Goal: Find specific page/section: Find specific page/section

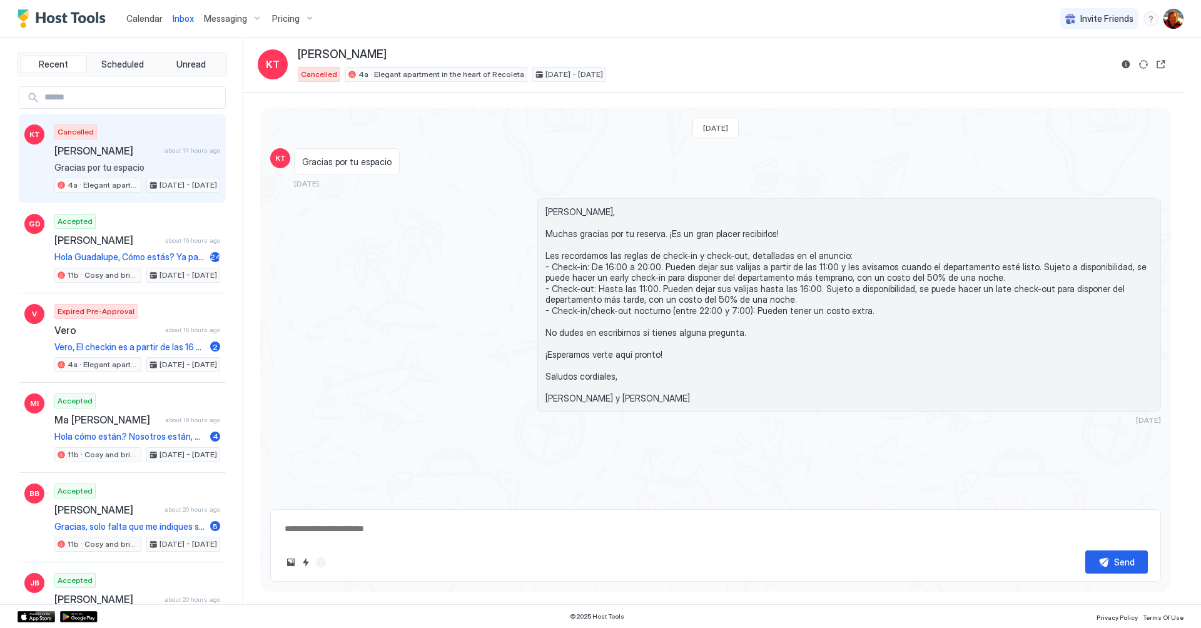
click at [156, 15] on span "Calendar" at bounding box center [144, 18] width 36 height 11
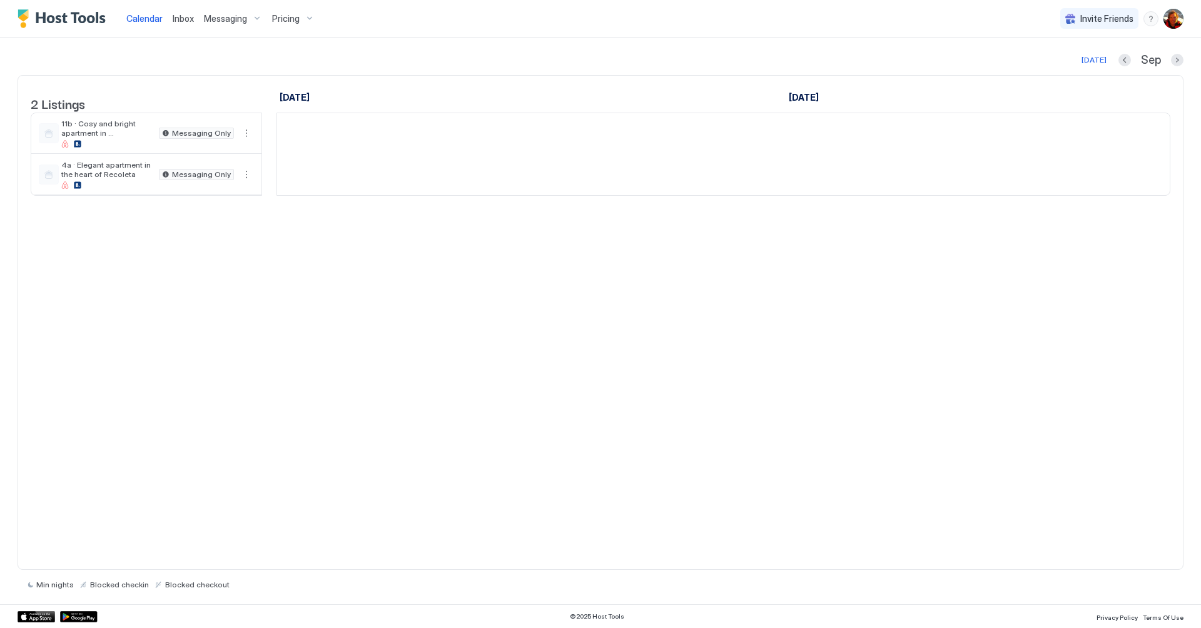
scroll to position [0, 695]
click at [1097, 61] on div "[DATE]" at bounding box center [1093, 59] width 25 height 11
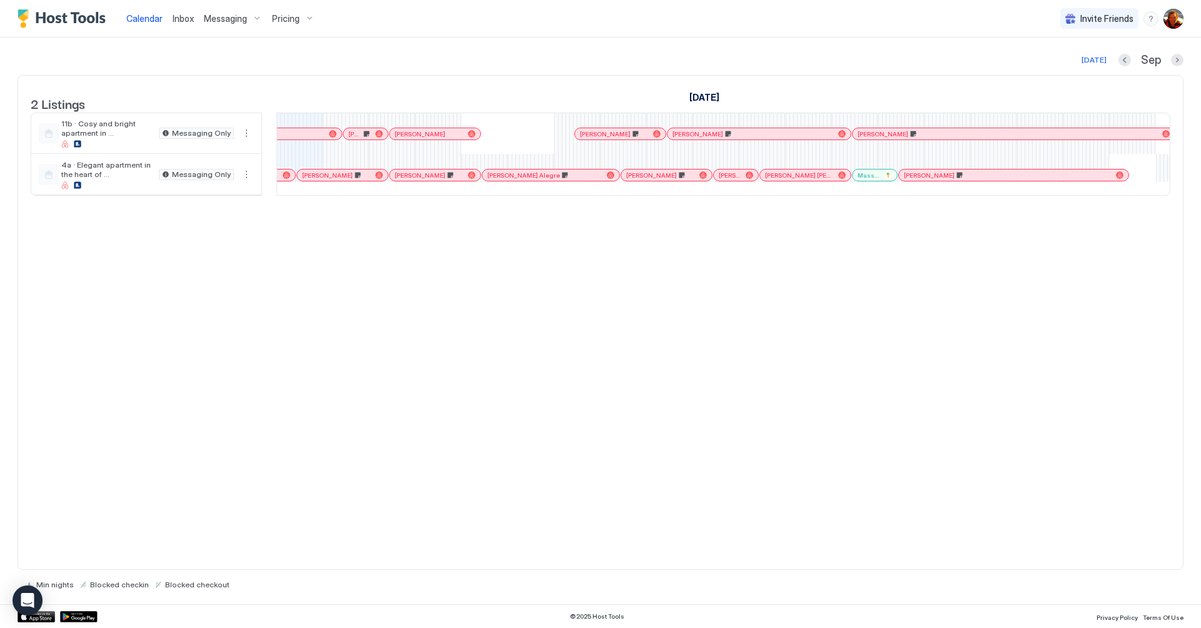
scroll to position [0, 702]
click at [360, 180] on div at bounding box center [361, 175] width 10 height 10
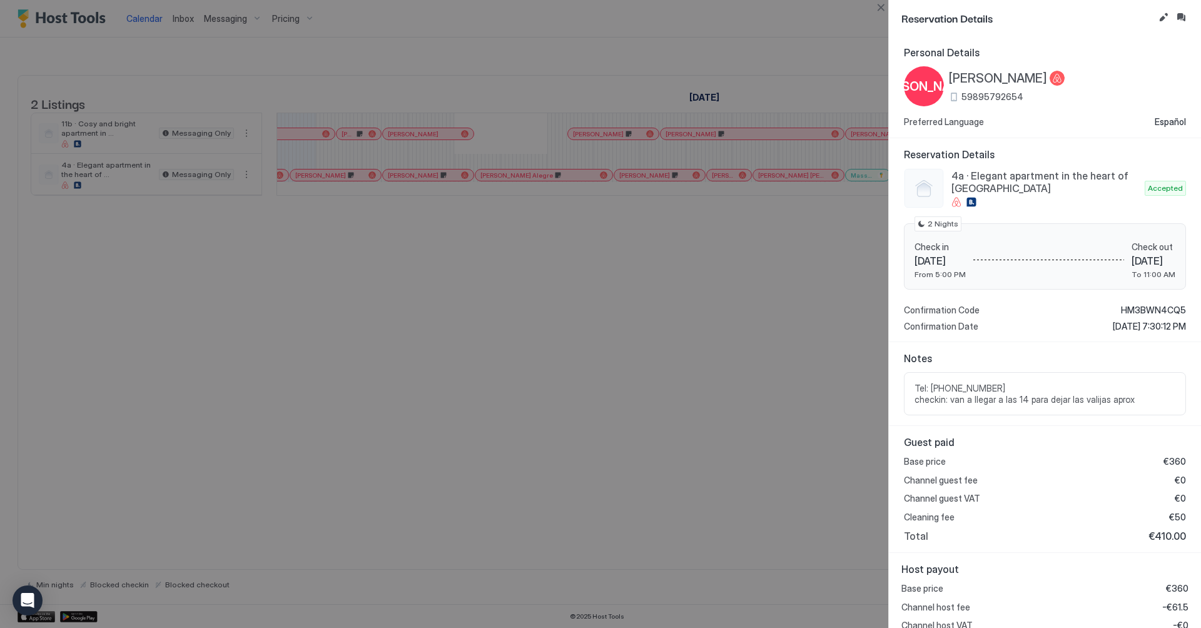
click at [370, 223] on div at bounding box center [600, 314] width 1201 height 628
click at [883, 13] on button "Close" at bounding box center [880, 7] width 15 height 15
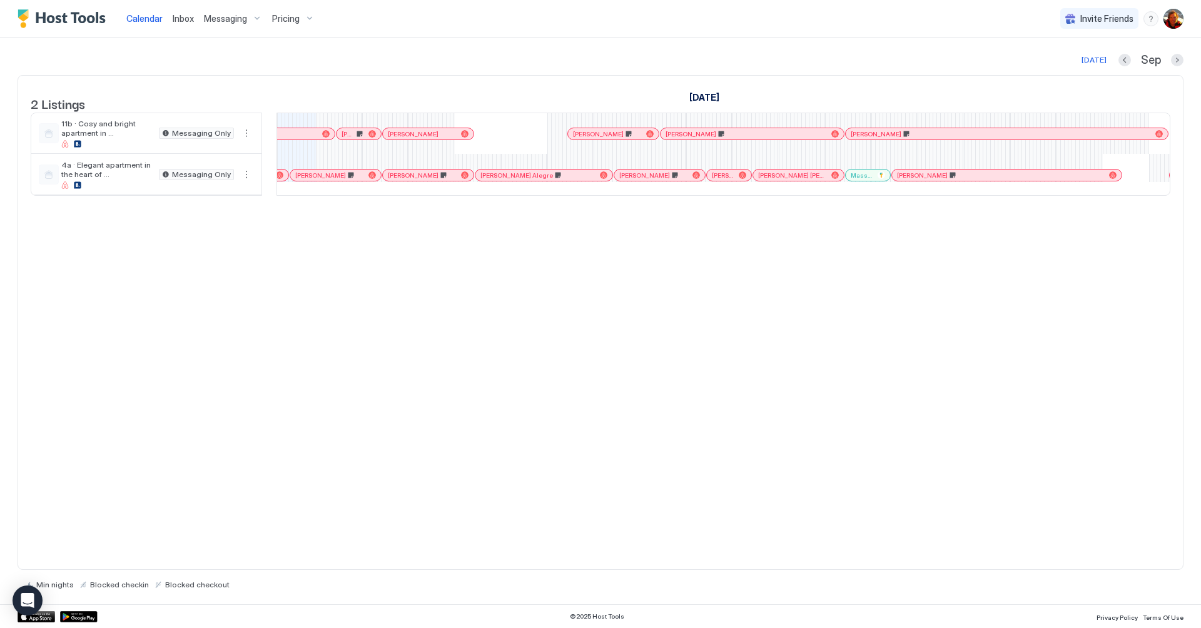
click at [419, 179] on div "[PERSON_NAME]" at bounding box center [428, 174] width 91 height 11
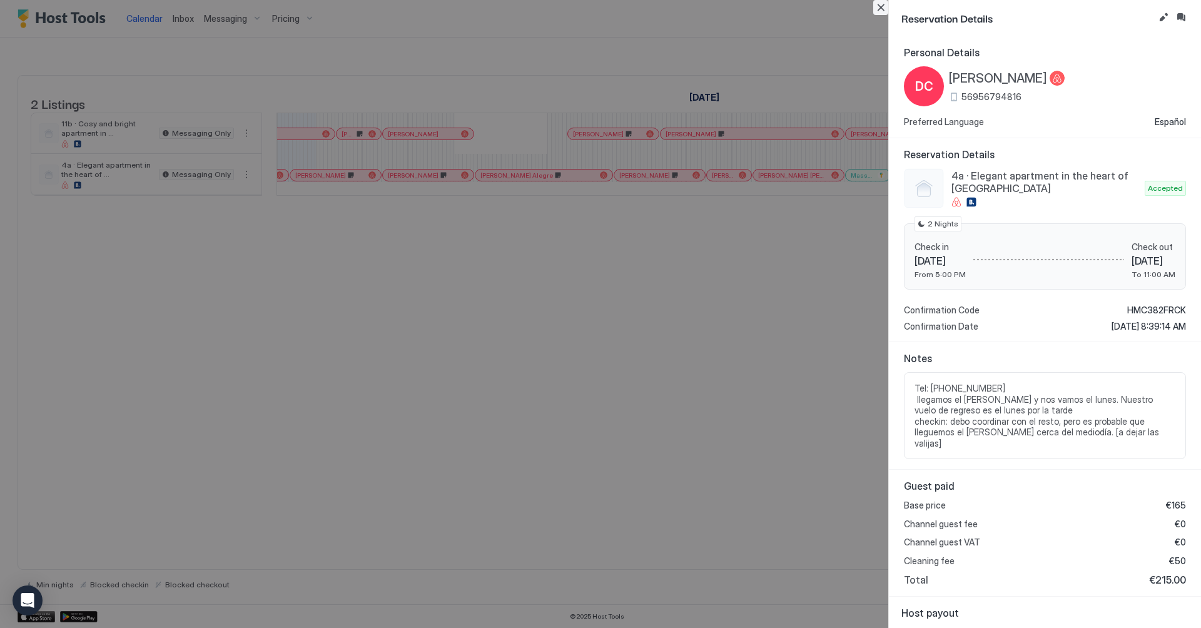
click at [880, 10] on button "Close" at bounding box center [880, 7] width 15 height 15
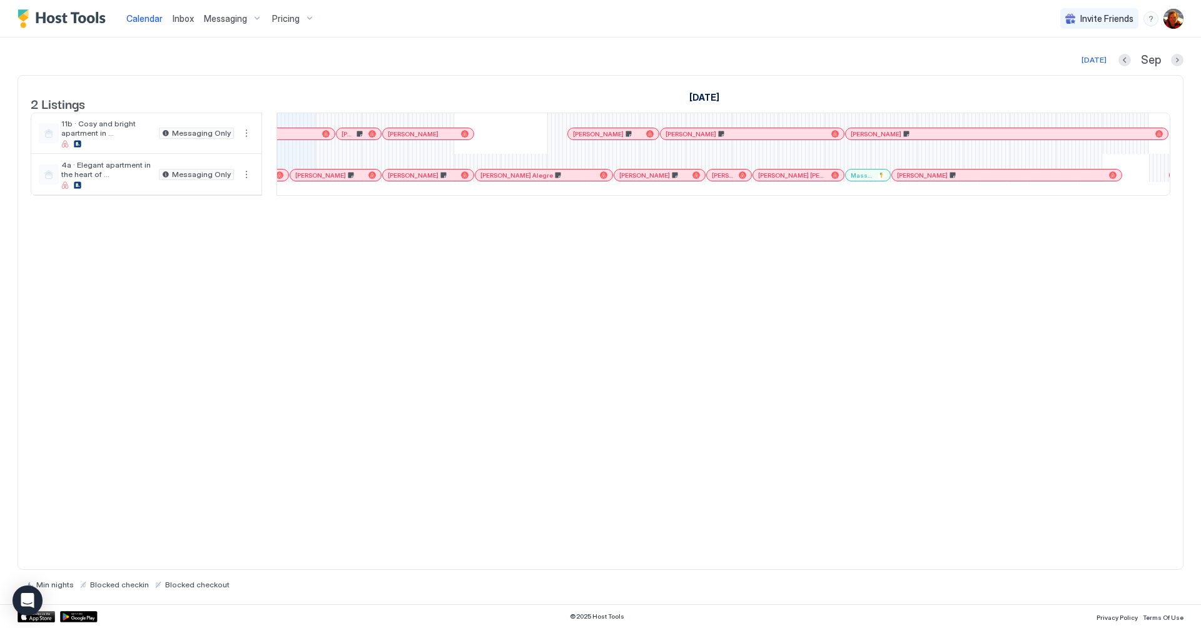
click at [360, 139] on div at bounding box center [361, 134] width 10 height 10
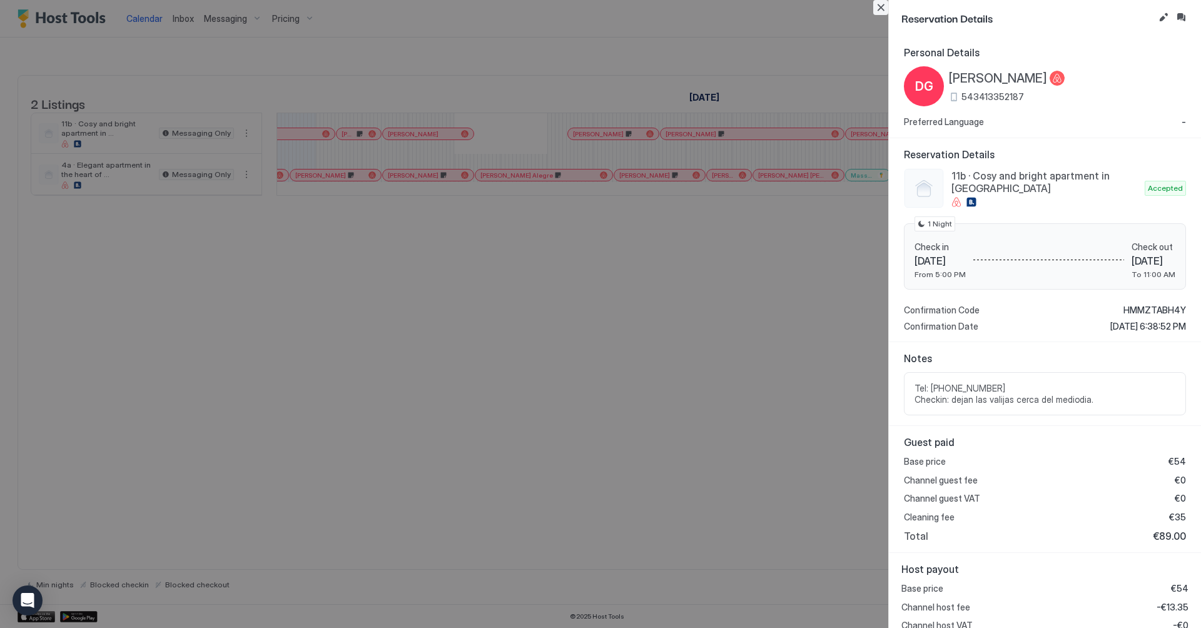
drag, startPoint x: 880, startPoint y: 13, endPoint x: 727, endPoint y: 71, distance: 164.1
click at [880, 12] on button "Close" at bounding box center [880, 7] width 15 height 15
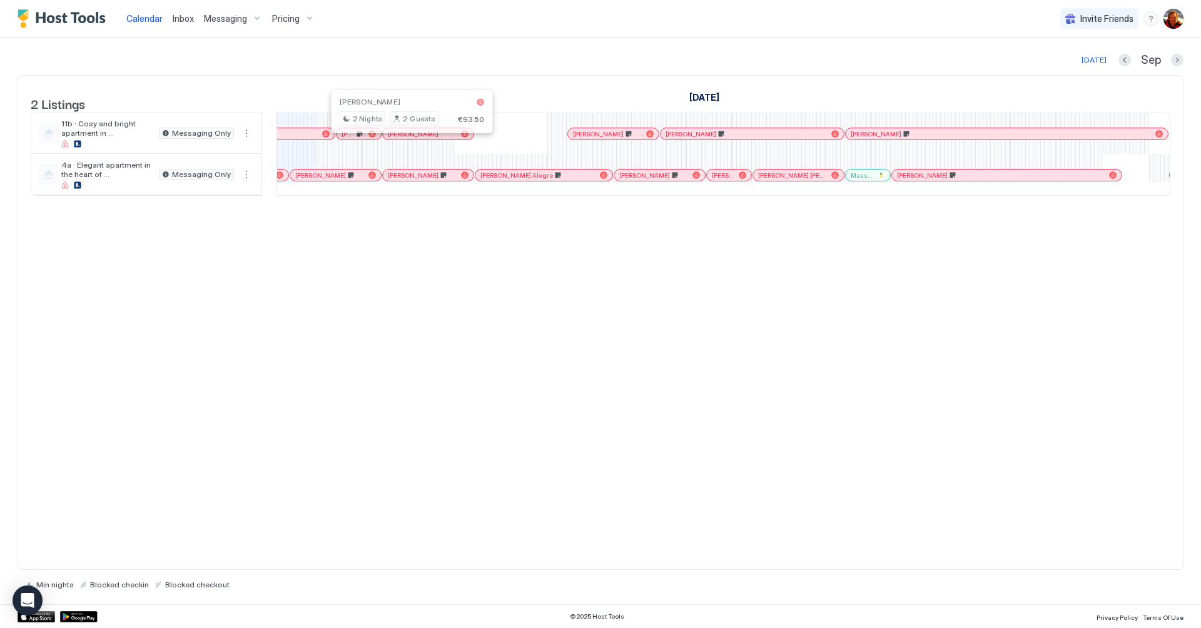
click at [407, 139] on div at bounding box center [408, 134] width 10 height 10
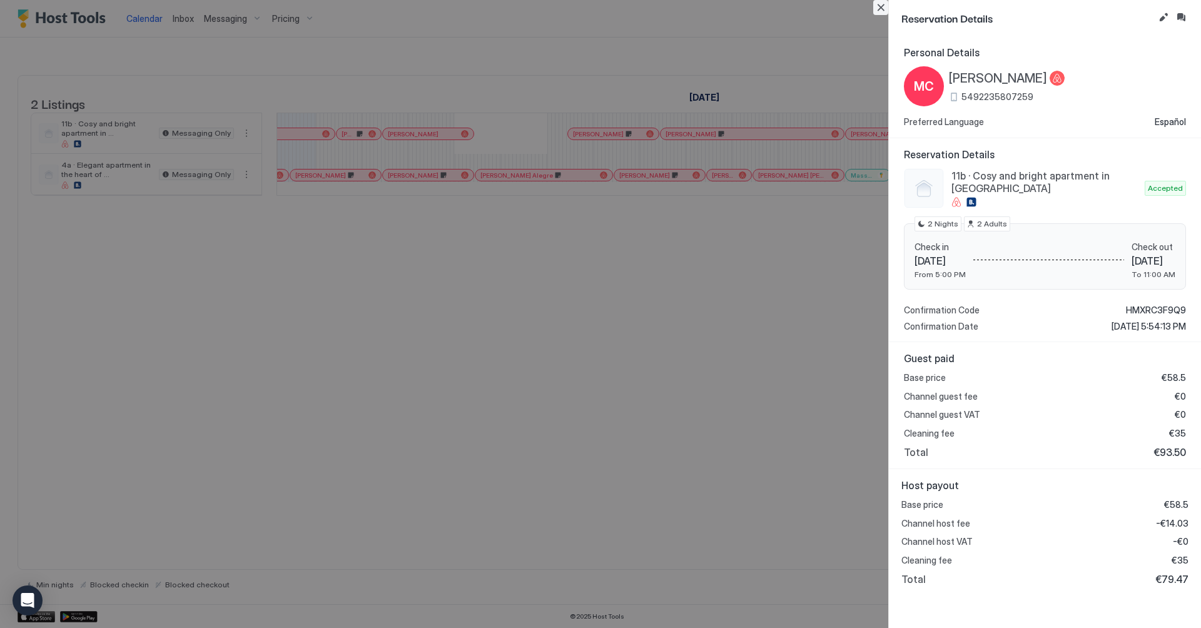
click at [887, 10] on button "Close" at bounding box center [880, 7] width 15 height 15
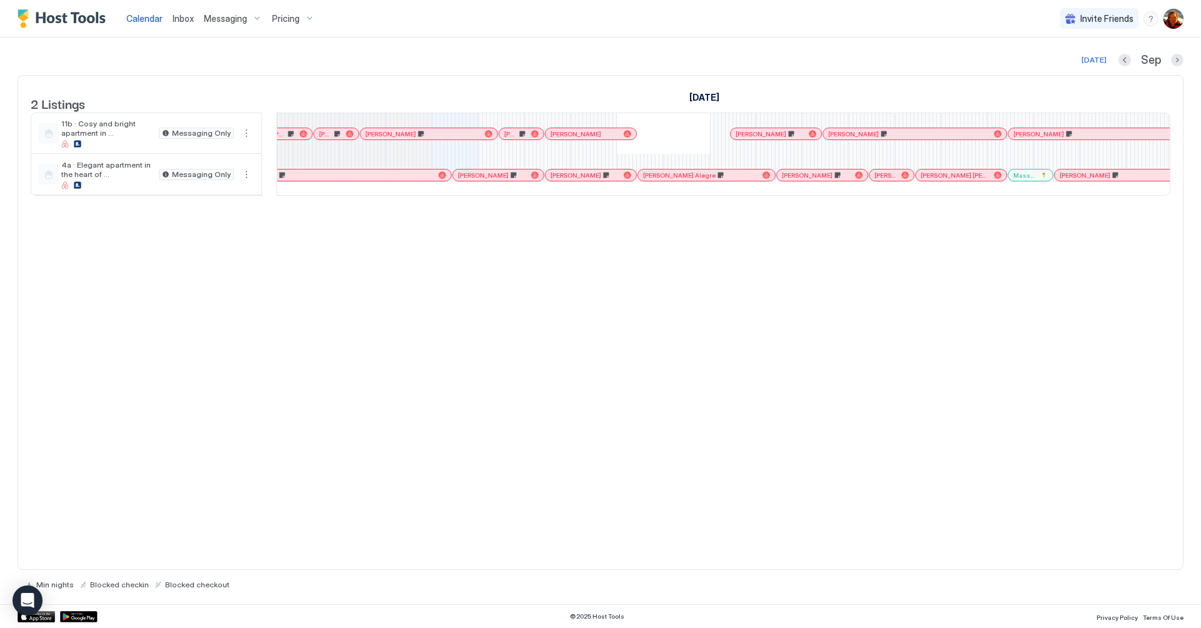
scroll to position [0, 0]
